Goal: Complete application form: Complete application form

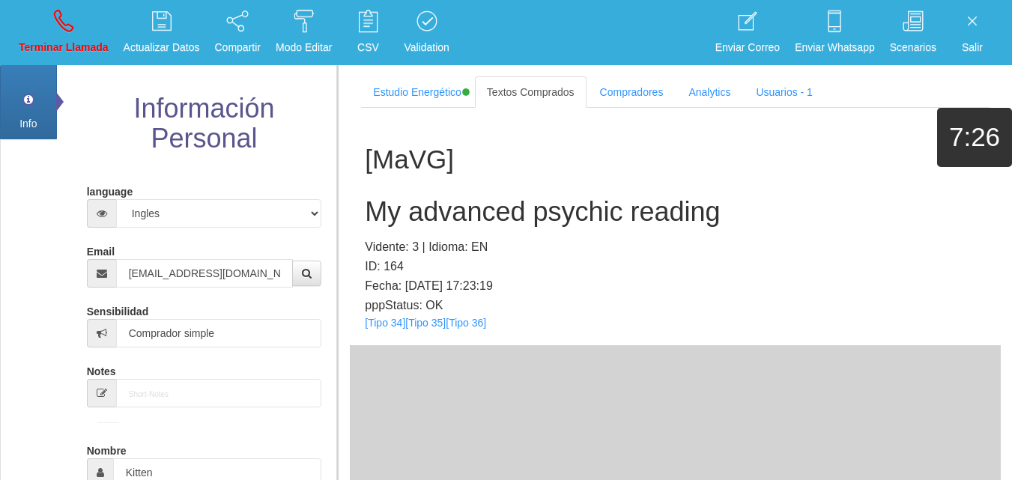
select select "4"
select select "1"
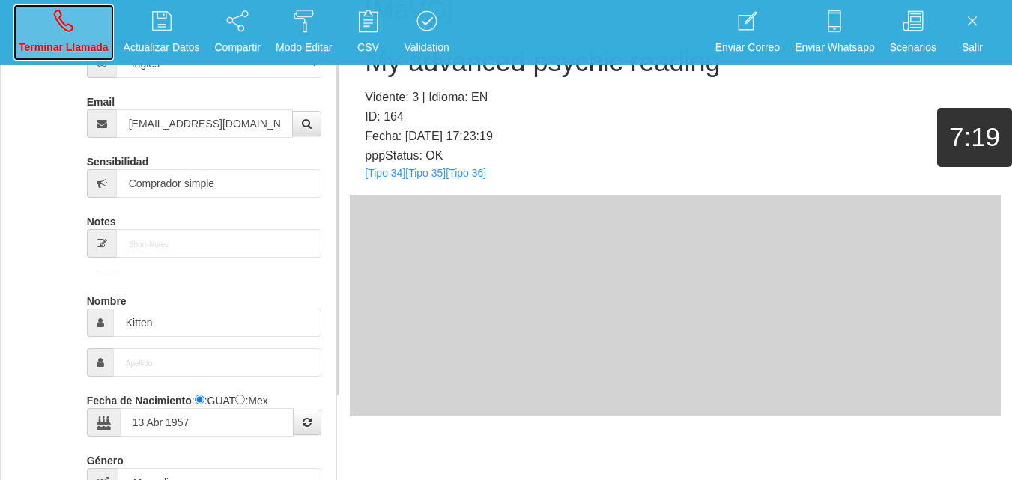
click at [43, 24] on link "Terminar Llamada" at bounding box center [63, 32] width 100 height 56
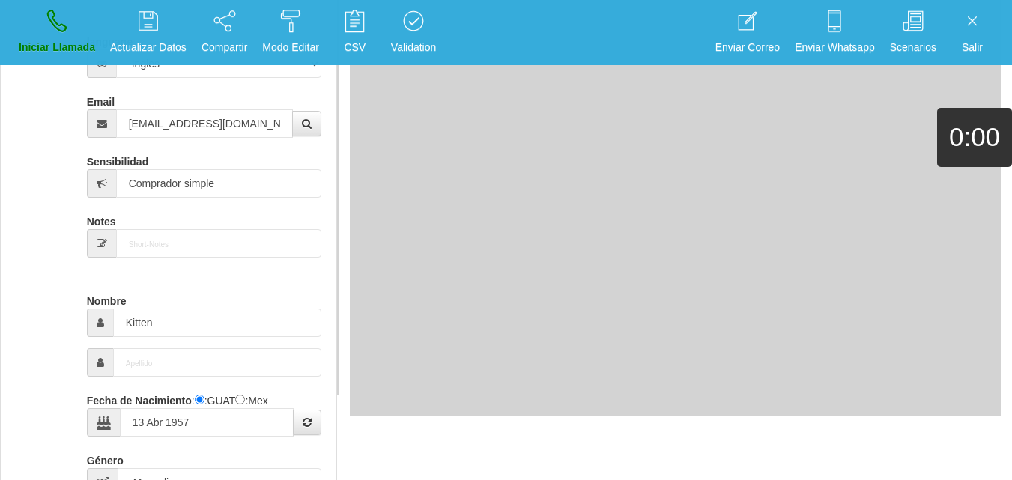
select select "0"
